Goal: Information Seeking & Learning: Learn about a topic

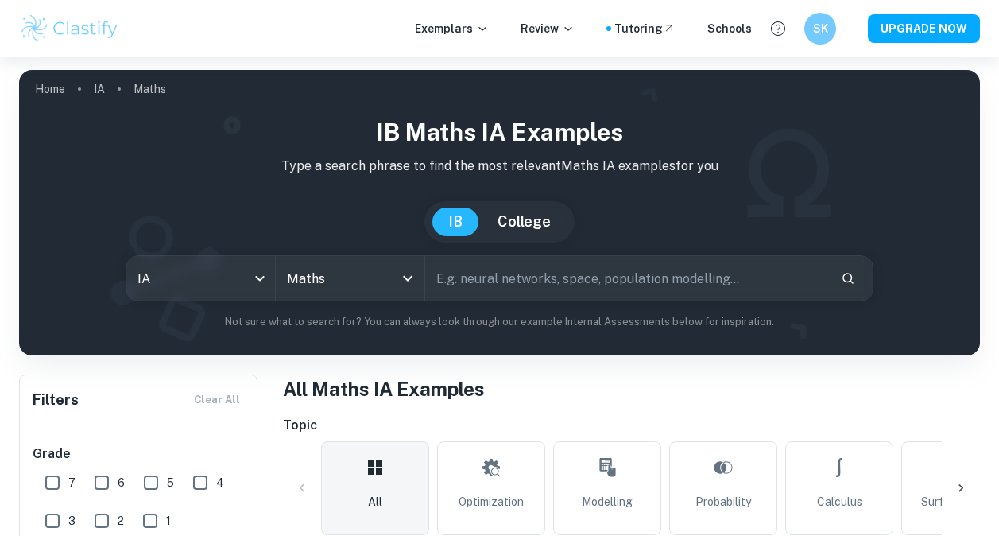
scroll to position [494, 0]
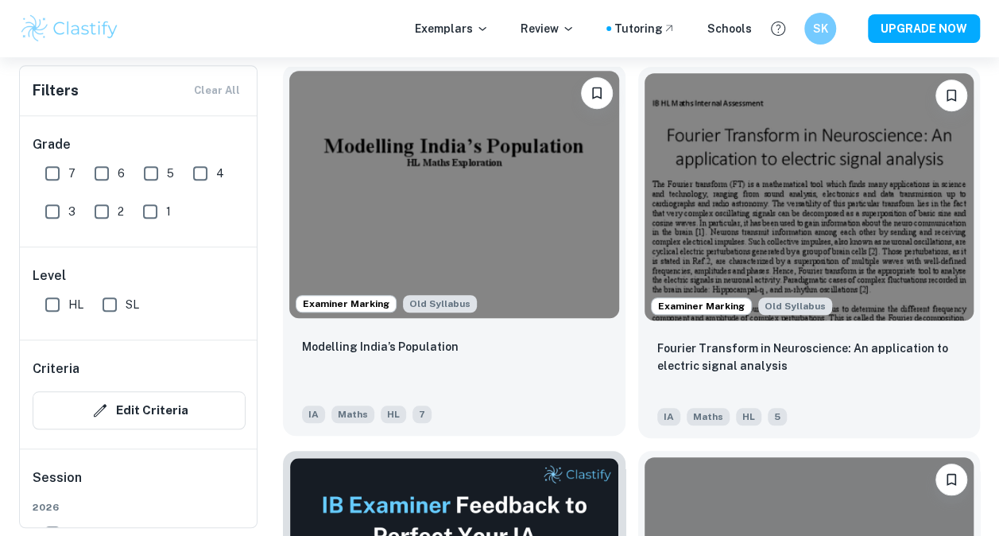
drag, startPoint x: 0, startPoint y: 0, endPoint x: 464, endPoint y: 200, distance: 505.7
click at [464, 200] on img at bounding box center [454, 194] width 330 height 247
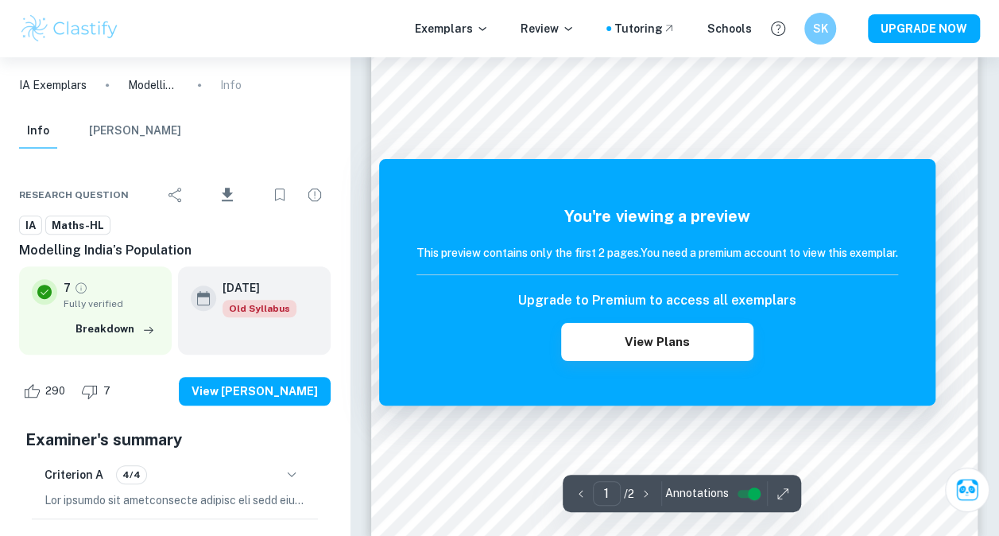
scroll to position [449, 0]
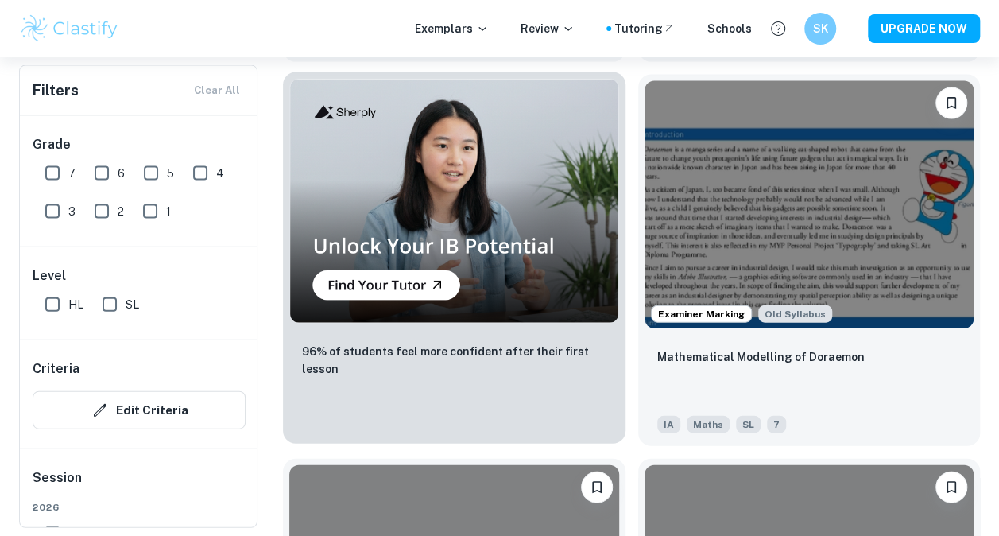
scroll to position [1637, 0]
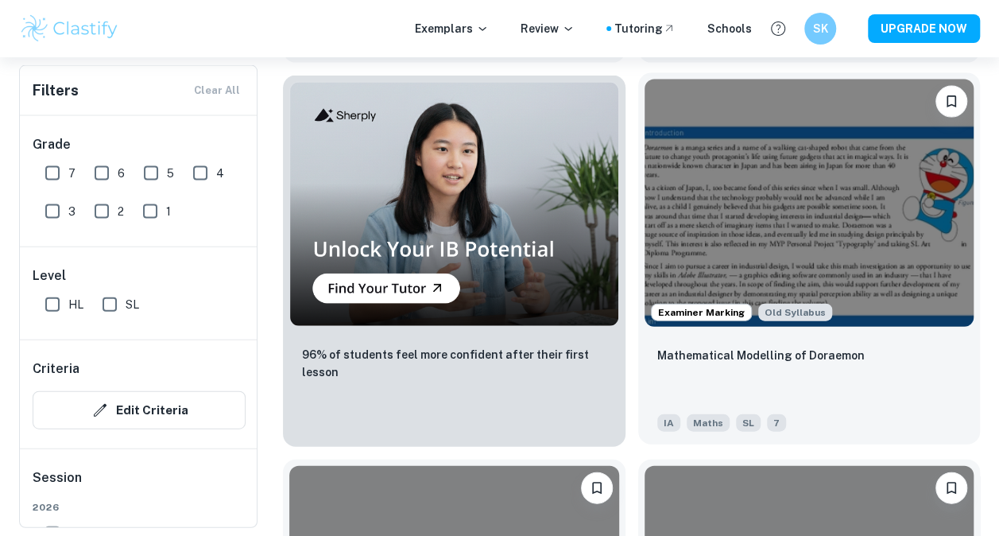
click at [784, 235] on img at bounding box center [810, 203] width 330 height 247
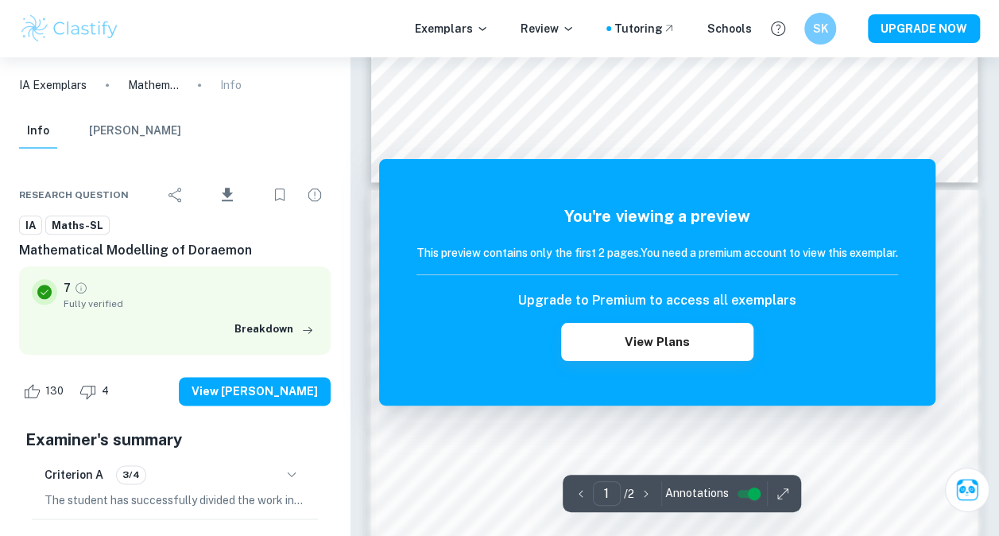
scroll to position [746, 0]
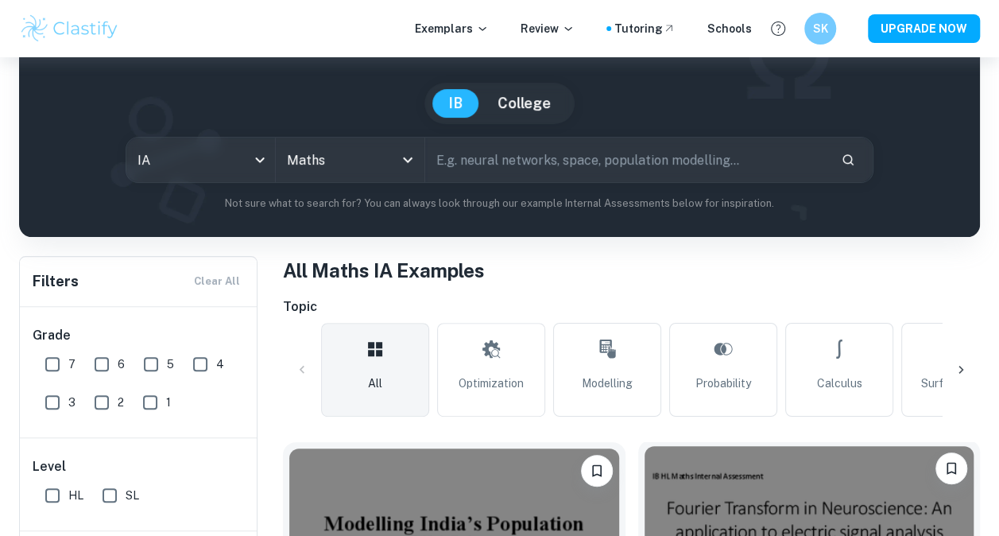
scroll to position [290, 0]
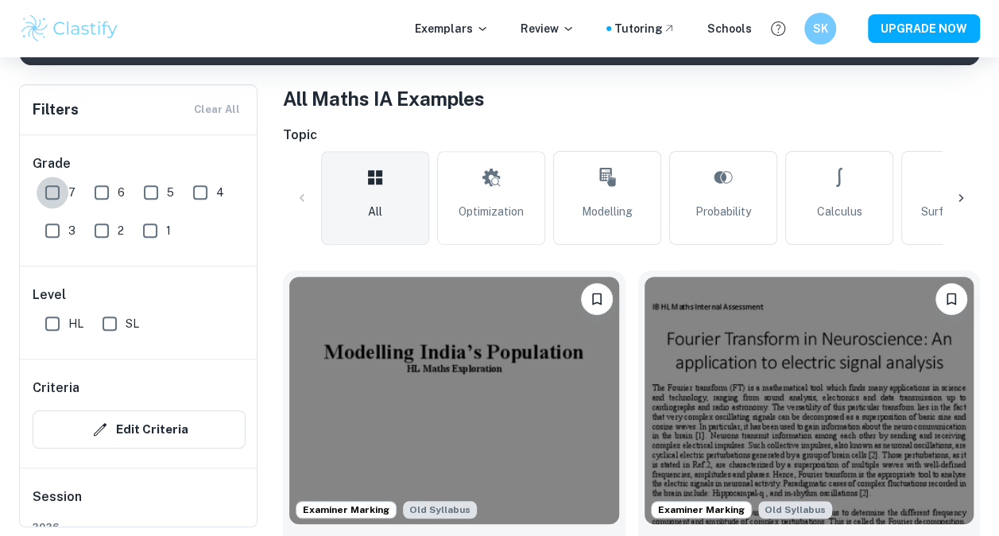
click at [52, 192] on input "7" at bounding box center [53, 192] width 32 height 32
checkbox input "true"
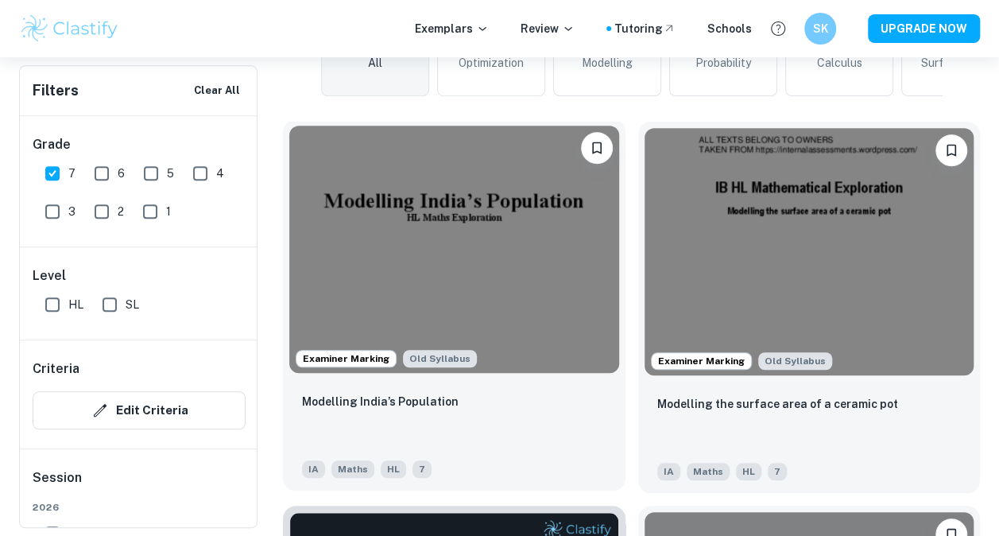
scroll to position [478, 0]
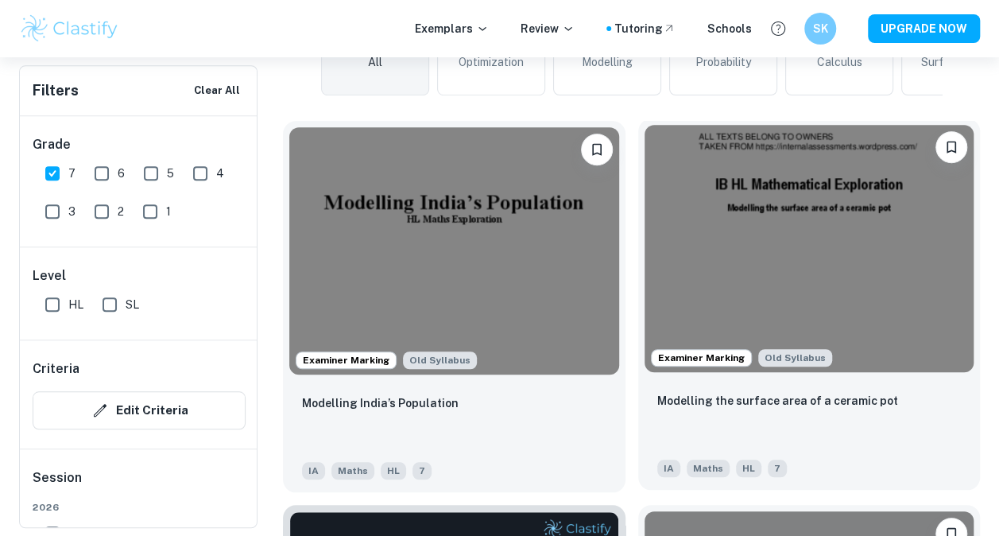
click at [800, 238] on img at bounding box center [810, 248] width 330 height 247
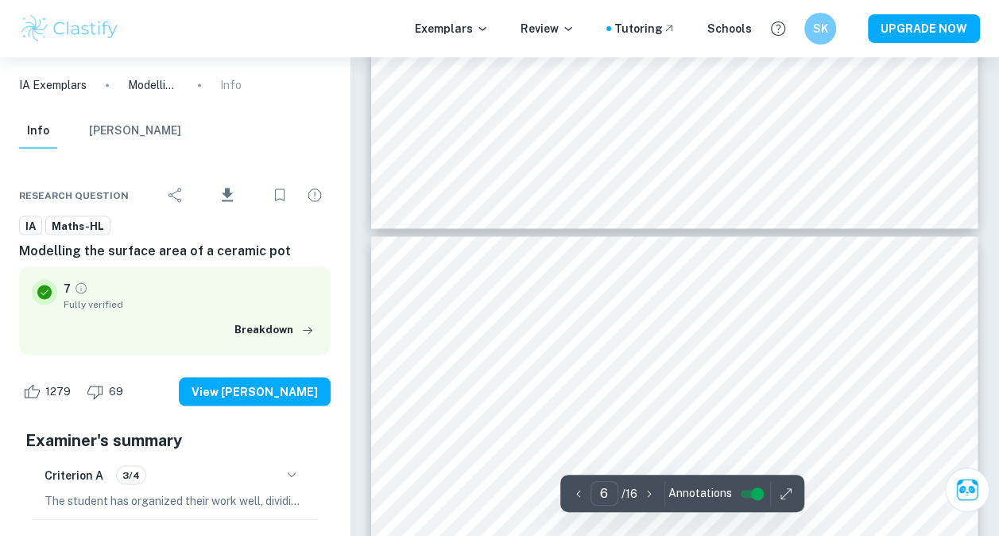
scroll to position [4441, 0]
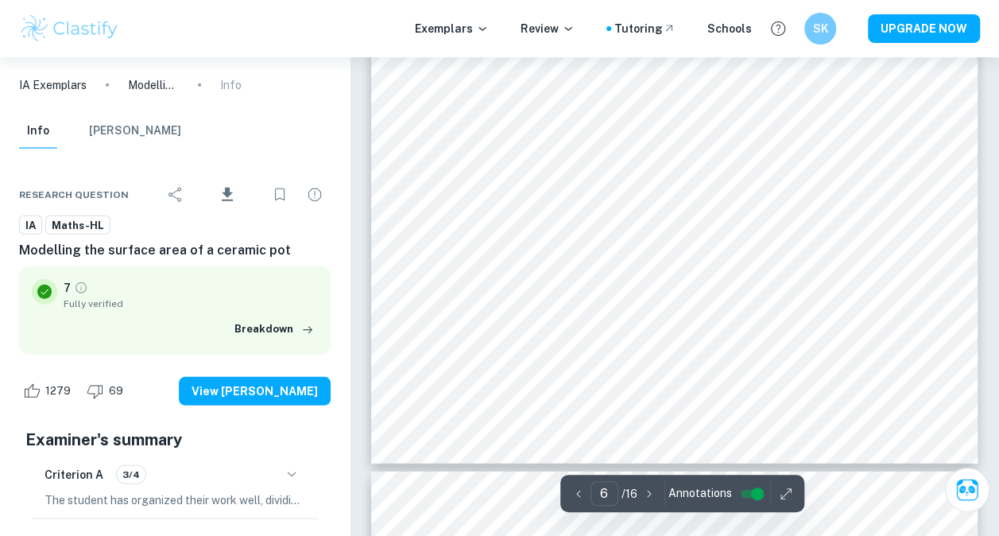
type input "7"
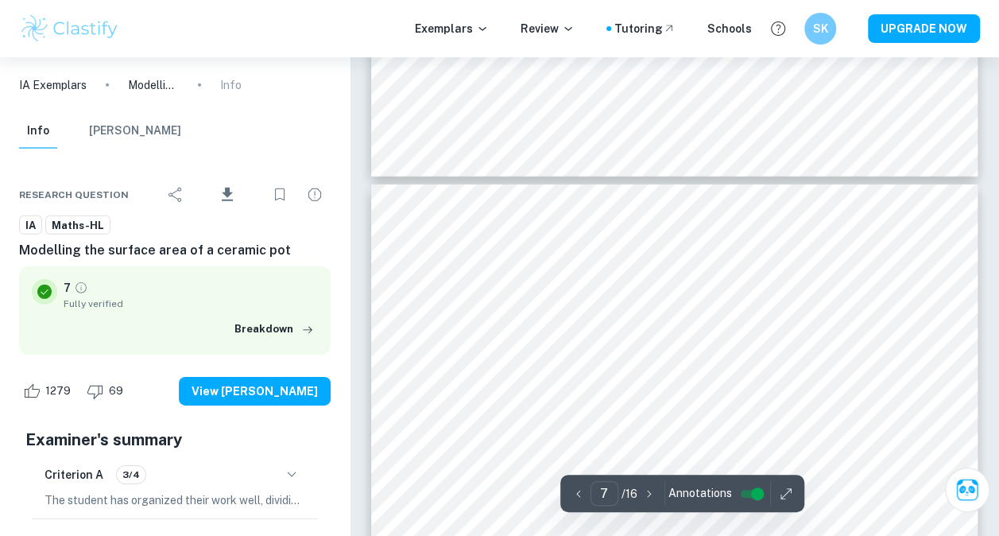
scroll to position [5282, 0]
